Goal: Information Seeking & Learning: Learn about a topic

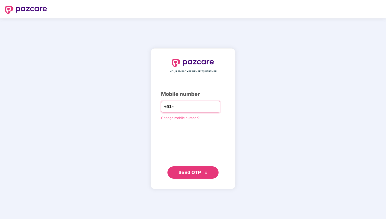
type input "**********"
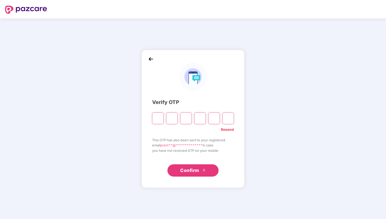
type input "*"
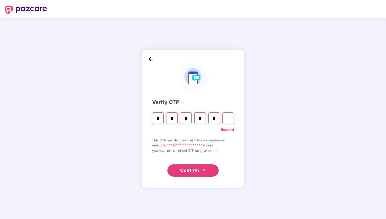
type input "*"
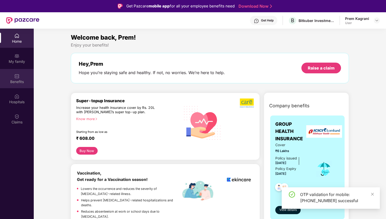
click at [15, 78] on img at bounding box center [16, 76] width 5 height 5
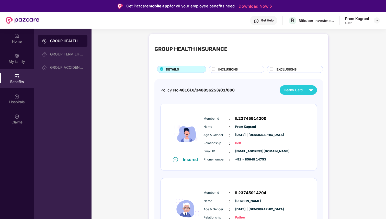
click at [245, 71] on div "INCLUSIONS" at bounding box center [239, 70] width 46 height 6
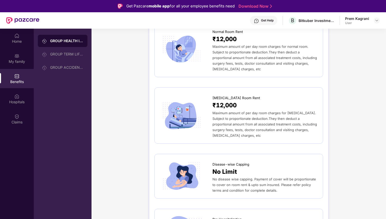
scroll to position [75, 0]
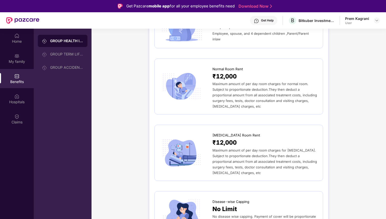
click at [218, 74] on span "₹12,000" at bounding box center [224, 76] width 24 height 9
click at [67, 43] on div "GROUP HEALTH INSURANCE" at bounding box center [66, 40] width 33 height 5
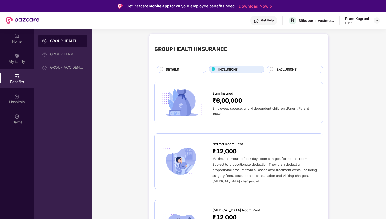
click at [171, 68] on span "DETAILS" at bounding box center [172, 69] width 13 height 5
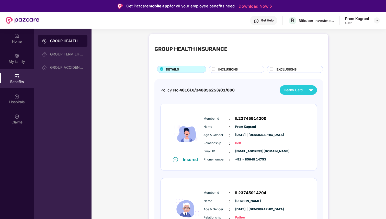
click at [225, 67] on span "INCLUSIONS" at bounding box center [227, 69] width 19 height 5
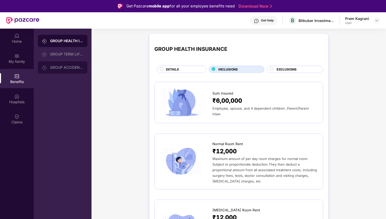
click at [68, 70] on div "GROUP ACCIDENTAL INSURANCE" at bounding box center [63, 67] width 50 height 12
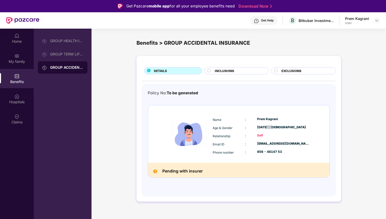
click at [233, 72] on span "INCLUSIONS" at bounding box center [224, 70] width 19 height 5
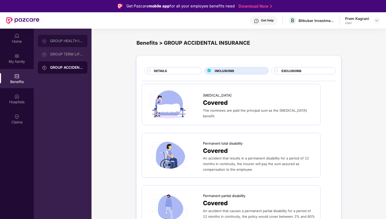
click at [61, 41] on div "GROUP HEALTH INSURANCE" at bounding box center [66, 41] width 33 height 4
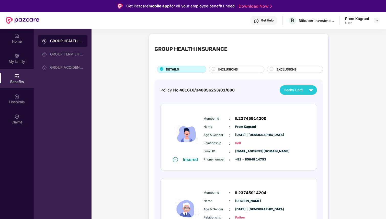
click at [219, 71] on span "INCLUSIONS" at bounding box center [227, 69] width 19 height 5
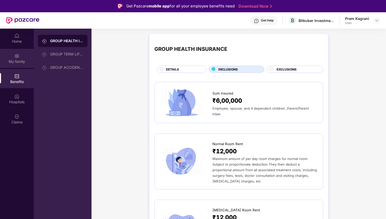
click at [17, 60] on div "My family" at bounding box center [17, 61] width 34 height 5
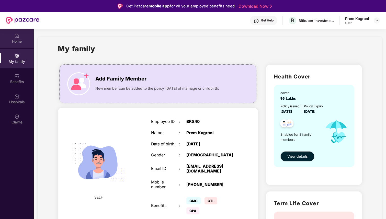
click at [19, 38] on img at bounding box center [16, 35] width 5 height 5
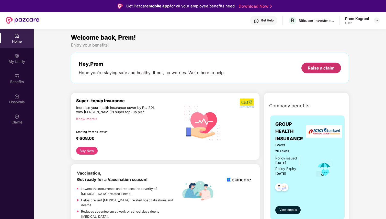
click at [328, 70] on div "Raise a claim" at bounding box center [321, 68] width 27 height 6
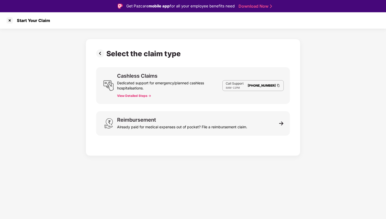
click at [139, 96] on button "View Detailed Steps ->" at bounding box center [134, 96] width 34 height 4
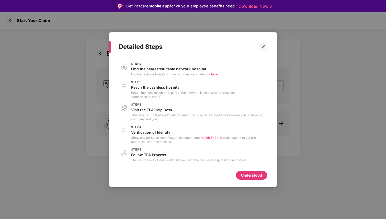
click at [214, 75] on span "here." at bounding box center [214, 74] width 7 height 4
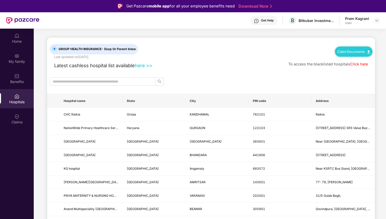
click at [141, 65] on link "here >>" at bounding box center [144, 66] width 18 height 6
click at [226, 84] on div at bounding box center [211, 81] width 328 height 8
click at [361, 50] on link "Claim Documents" at bounding box center [353, 52] width 32 height 4
click at [349, 61] on link "Claim Form" at bounding box center [355, 60] width 33 height 11
click at [360, 52] on link "Claim Documents" at bounding box center [353, 52] width 32 height 4
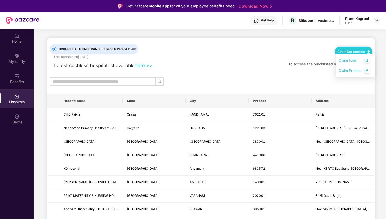
click at [359, 71] on link "Claim Process" at bounding box center [355, 70] width 33 height 11
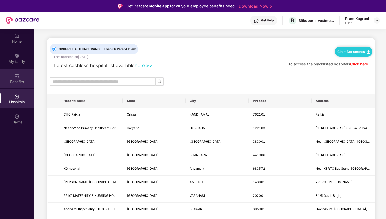
click at [25, 78] on div "Benefits" at bounding box center [17, 78] width 34 height 19
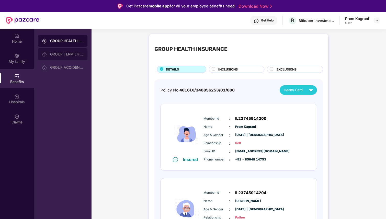
click at [52, 60] on div "GROUP TERM LIFE INSURANCE" at bounding box center [63, 54] width 50 height 12
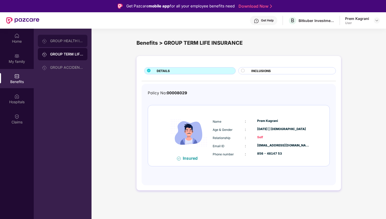
click at [60, 46] on div "GROUP HEALTH INSURANCE" at bounding box center [63, 41] width 50 height 12
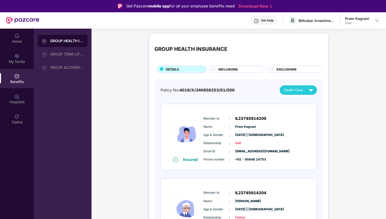
click at [218, 70] on span "INCLUSIONS" at bounding box center [227, 69] width 19 height 5
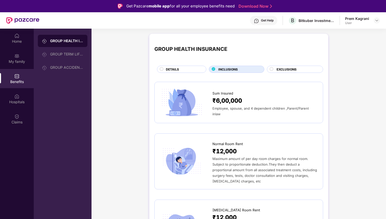
click at [293, 65] on div "GROUP HEALTH INSURANCE DETAILS INCLUSIONS EXCLUSIONS" at bounding box center [238, 56] width 169 height 34
click at [292, 68] on span "EXCLUSIONS" at bounding box center [287, 69] width 20 height 5
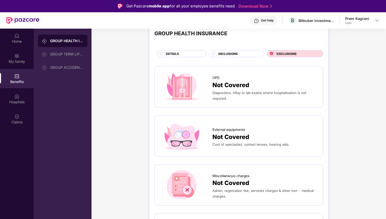
scroll to position [16, 0]
click at [273, 94] on span "Diagnostics, XRay or lab exams where hospitalization is not required." at bounding box center [259, 95] width 94 height 10
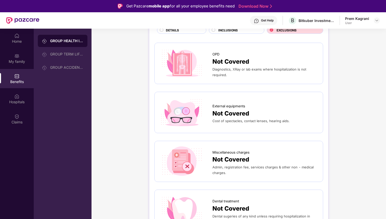
scroll to position [40, 0]
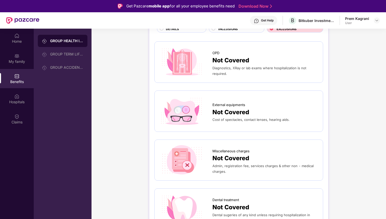
click at [231, 115] on span "Not Covered" at bounding box center [230, 112] width 37 height 9
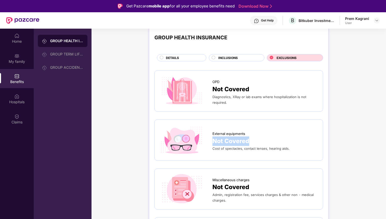
scroll to position [12, 0]
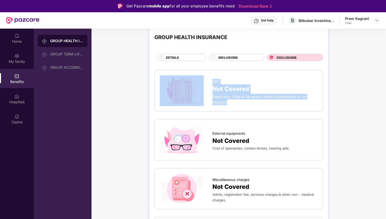
drag, startPoint x: 208, startPoint y: 81, endPoint x: 299, endPoint y: 103, distance: 93.7
click at [299, 104] on div "OPD Not Covered Diagnostics, XRay or lab exams where hospitalization is not req…" at bounding box center [239, 90] width 158 height 31
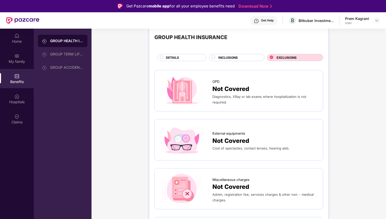
click at [221, 55] on span "INCLUSIONS" at bounding box center [227, 57] width 19 height 5
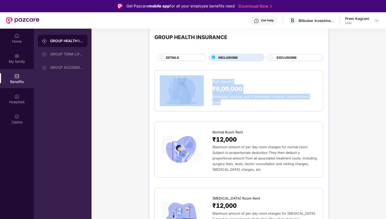
drag, startPoint x: 210, startPoint y: 82, endPoint x: 317, endPoint y: 101, distance: 108.7
click at [317, 101] on div "Sum Insured ₹6,00,000 Employee, spouse, and 4 dependent children ,Parent/Parent…" at bounding box center [239, 90] width 158 height 31
click at [317, 101] on div "Employee, spouse, and 4 dependent children ,Parent/Parent inlaw" at bounding box center [264, 99] width 105 height 11
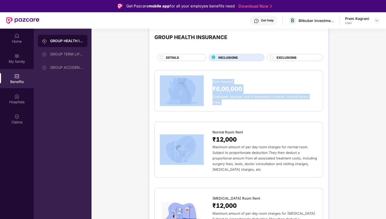
drag, startPoint x: 317, startPoint y: 101, endPoint x: 210, endPoint y: 83, distance: 108.2
click at [210, 83] on div "Sum Insured ₹6,00,000 Employee, spouse, and 4 dependent children ,Parent/Parent…" at bounding box center [239, 90] width 158 height 31
click at [210, 83] on div at bounding box center [186, 90] width 53 height 31
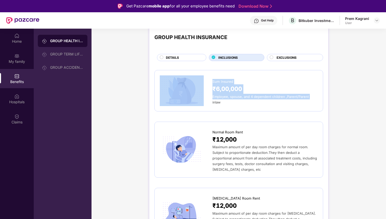
drag, startPoint x: 210, startPoint y: 83, endPoint x: 305, endPoint y: 98, distance: 95.5
click at [305, 98] on div "Sum Insured ₹6,00,000 Employee, spouse, and 4 dependent children ,Parent/Parent…" at bounding box center [239, 90] width 158 height 31
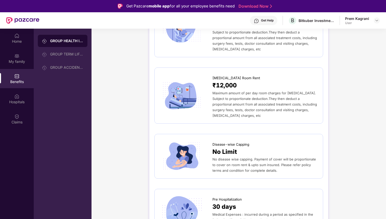
scroll to position [132, 0]
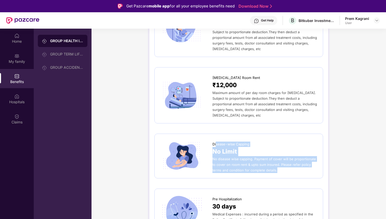
drag, startPoint x: 267, startPoint y: 163, endPoint x: 215, endPoint y: 139, distance: 57.3
click at [215, 139] on div "Disease-wise Capping No Limit No disease wise capping. Payment of cover will be…" at bounding box center [264, 156] width 105 height 34
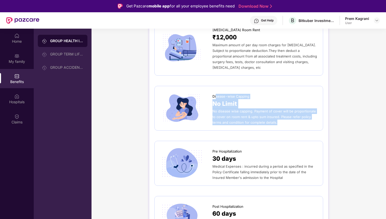
scroll to position [180, 0]
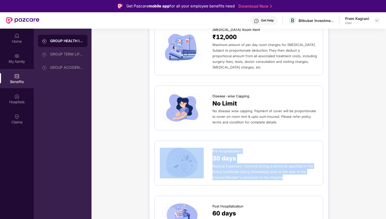
drag, startPoint x: 211, startPoint y: 144, endPoint x: 301, endPoint y: 175, distance: 95.0
click at [302, 175] on div "Pre Hospitalization 30 days Medical Expenses : incurred during a period as spec…" at bounding box center [238, 163] width 169 height 45
click at [301, 175] on div "Pre Hospitalization 30 days Medical Expenses : incurred during a period as spec…" at bounding box center [238, 163] width 169 height 45
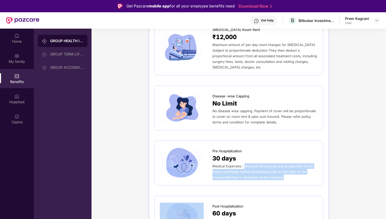
drag, startPoint x: 301, startPoint y: 175, endPoint x: 246, endPoint y: 159, distance: 57.0
click at [246, 159] on div "Pre Hospitalization 30 days Medical Expenses : incurred during a period as spec…" at bounding box center [238, 163] width 169 height 45
click at [246, 164] on span "Medical Expenses : incurred during a period as specified in the Policy Certific…" at bounding box center [262, 171] width 101 height 15
drag, startPoint x: 246, startPoint y: 159, endPoint x: 282, endPoint y: 173, distance: 37.9
click at [282, 173] on div "Medical Expenses : incurred during a period as specified in the Policy Certific…" at bounding box center [264, 171] width 105 height 17
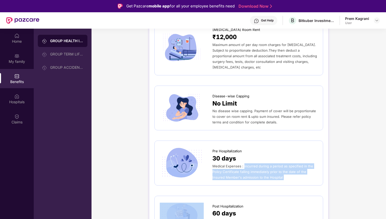
click at [282, 173] on div "Medical Expenses : incurred during a period as specified in the Policy Certific…" at bounding box center [264, 171] width 105 height 17
drag, startPoint x: 282, startPoint y: 173, endPoint x: 246, endPoint y: 158, distance: 38.2
click at [246, 163] on div "Medical Expenses : incurred during a period as specified in the Policy Certific…" at bounding box center [264, 171] width 105 height 17
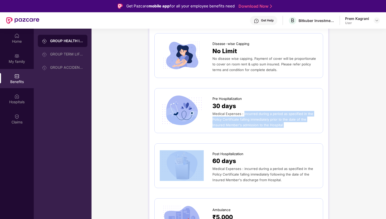
scroll to position [233, 0]
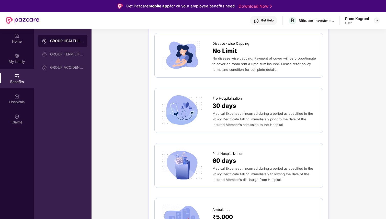
click at [244, 166] on div "Medical Expenses : incurred during a period as specified in the Policy Certific…" at bounding box center [264, 174] width 105 height 17
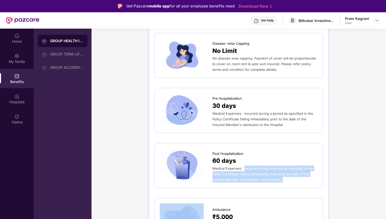
drag, startPoint x: 244, startPoint y: 160, endPoint x: 293, endPoint y: 176, distance: 51.5
click at [295, 177] on div "Medical Expenses : incurred during a period as specified in the Policy Certific…" at bounding box center [264, 174] width 105 height 17
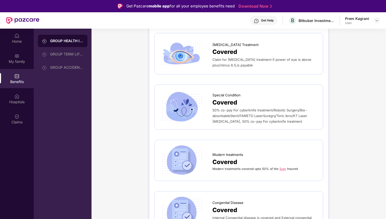
scroll to position [29, 0]
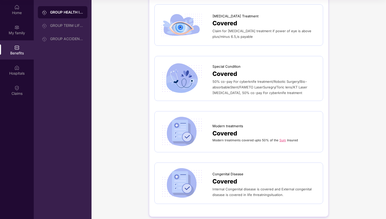
click at [268, 187] on div "Internal Congenital disease is covered and External congenital disease is cover…" at bounding box center [264, 191] width 105 height 11
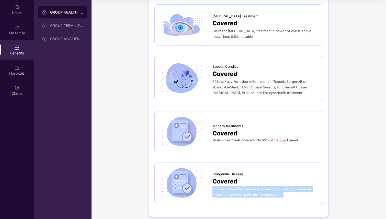
click at [268, 187] on div "Internal Congenital disease is covered and External congenital disease is cover…" at bounding box center [264, 191] width 105 height 11
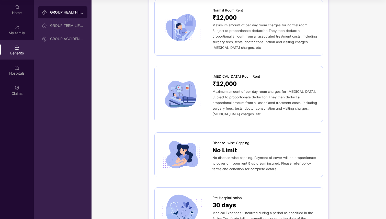
scroll to position [46, 0]
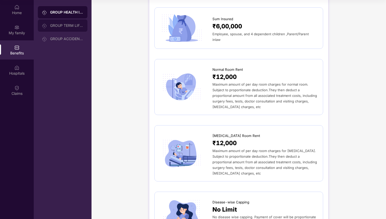
click at [81, 28] on div "GROUP TERM LIFE INSURANCE" at bounding box center [63, 25] width 50 height 12
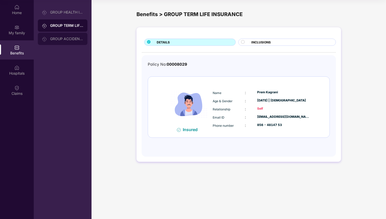
click at [70, 39] on div "GROUP ACCIDENTAL INSURANCE" at bounding box center [66, 39] width 33 height 4
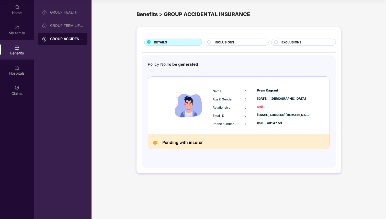
click at [220, 43] on span "INCLUSIONS" at bounding box center [224, 42] width 19 height 5
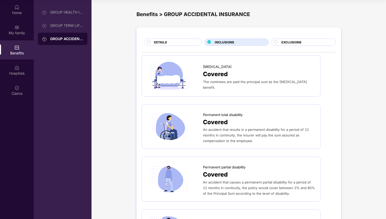
click at [295, 46] on div "DETAILS INCLUSIONS EXCLUSIONS Accidental death Covered The nominees are paid th…" at bounding box center [238, 220] width 204 height 386
click at [293, 43] on span "EXCLUSIONS" at bounding box center [291, 42] width 20 height 5
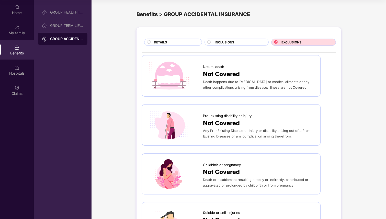
click at [235, 40] on div "INCLUSIONS" at bounding box center [239, 43] width 54 height 6
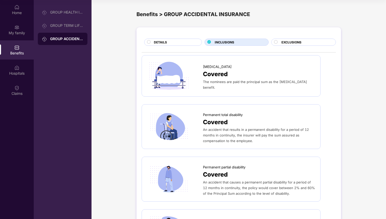
click at [159, 44] on span "DETAILS" at bounding box center [160, 42] width 13 height 5
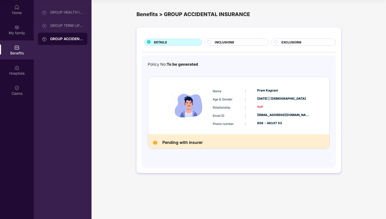
click at [230, 45] on div "INCLUSIONS" at bounding box center [239, 43] width 54 height 6
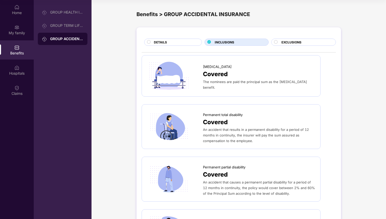
click at [296, 39] on div "EXCLUSIONS" at bounding box center [303, 42] width 65 height 7
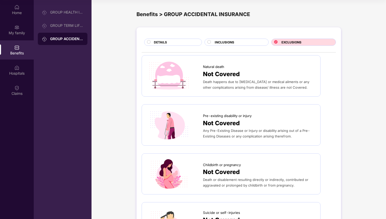
click at [225, 44] on span "INCLUSIONS" at bounding box center [224, 42] width 19 height 5
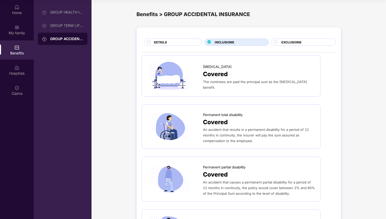
click at [169, 42] on div "DETAILS" at bounding box center [175, 43] width 48 height 6
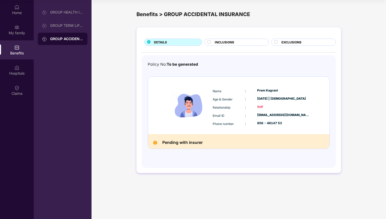
click at [219, 42] on span "INCLUSIONS" at bounding box center [224, 42] width 19 height 5
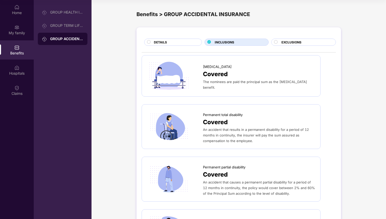
click at [294, 42] on span "EXCLUSIONS" at bounding box center [291, 42] width 20 height 5
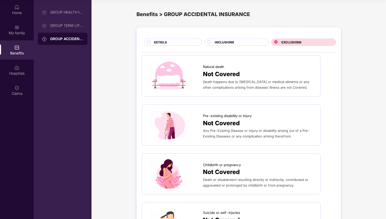
click at [255, 44] on div "INCLUSIONS" at bounding box center [239, 43] width 54 height 6
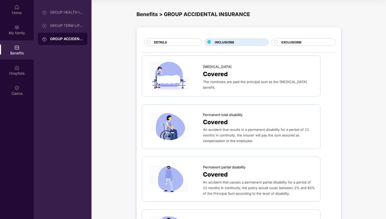
click at [185, 43] on div "DETAILS" at bounding box center [175, 43] width 48 height 6
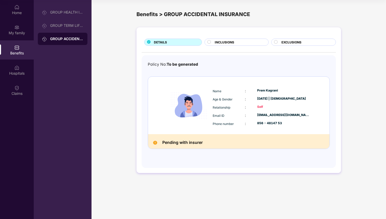
click at [225, 41] on span "INCLUSIONS" at bounding box center [224, 42] width 19 height 5
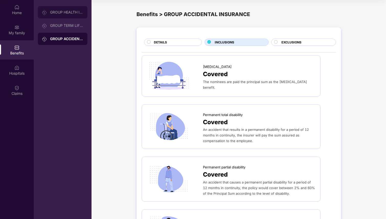
click at [70, 15] on div "GROUP HEALTH INSURANCE" at bounding box center [63, 12] width 50 height 12
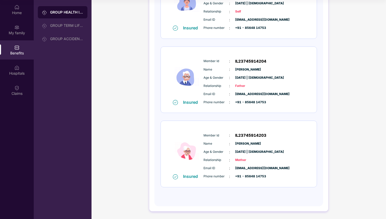
scroll to position [102, 0]
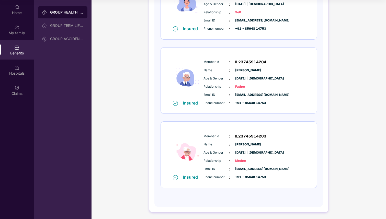
click at [257, 141] on div "Member Id : IL23745914203 Name : Veena Kagrani Age & Gender : 11 Aug 1961 | Fem…" at bounding box center [254, 157] width 104 height 52
click at [256, 138] on span "IL23745914203" at bounding box center [250, 136] width 31 height 6
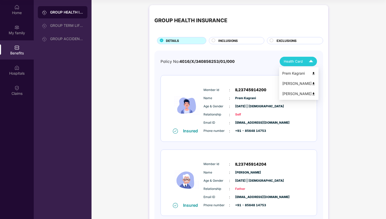
click at [295, 61] on span "Health Card" at bounding box center [293, 61] width 19 height 5
click at [312, 95] on img at bounding box center [314, 94] width 4 height 4
